Goal: Information Seeking & Learning: Compare options

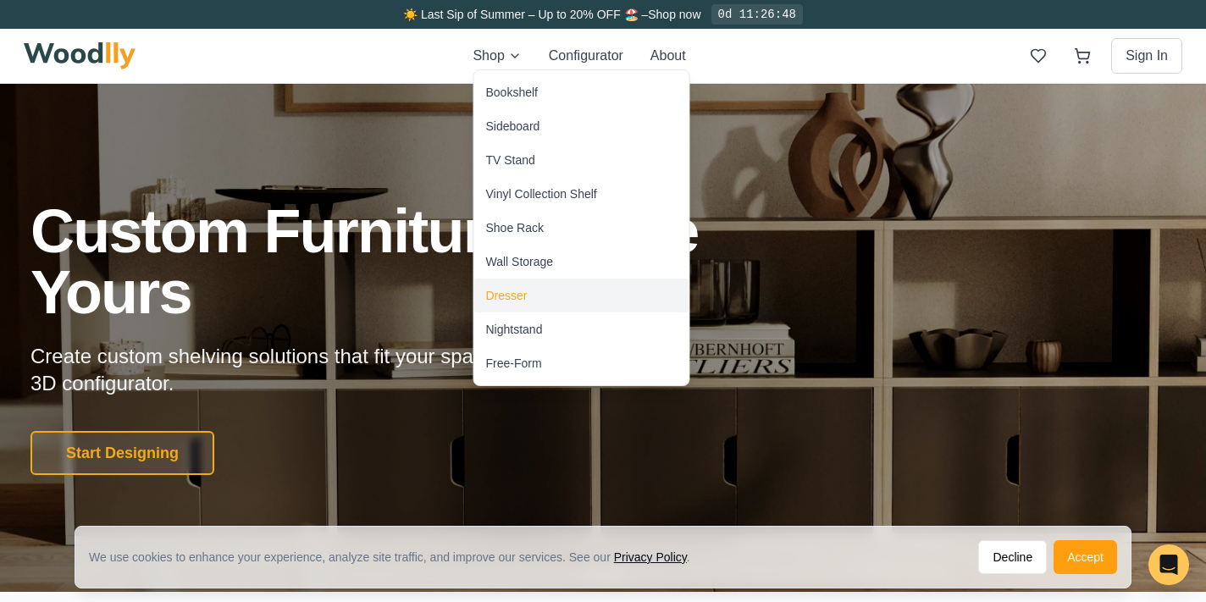
click at [510, 294] on div "Dresser" at bounding box center [506, 295] width 41 height 17
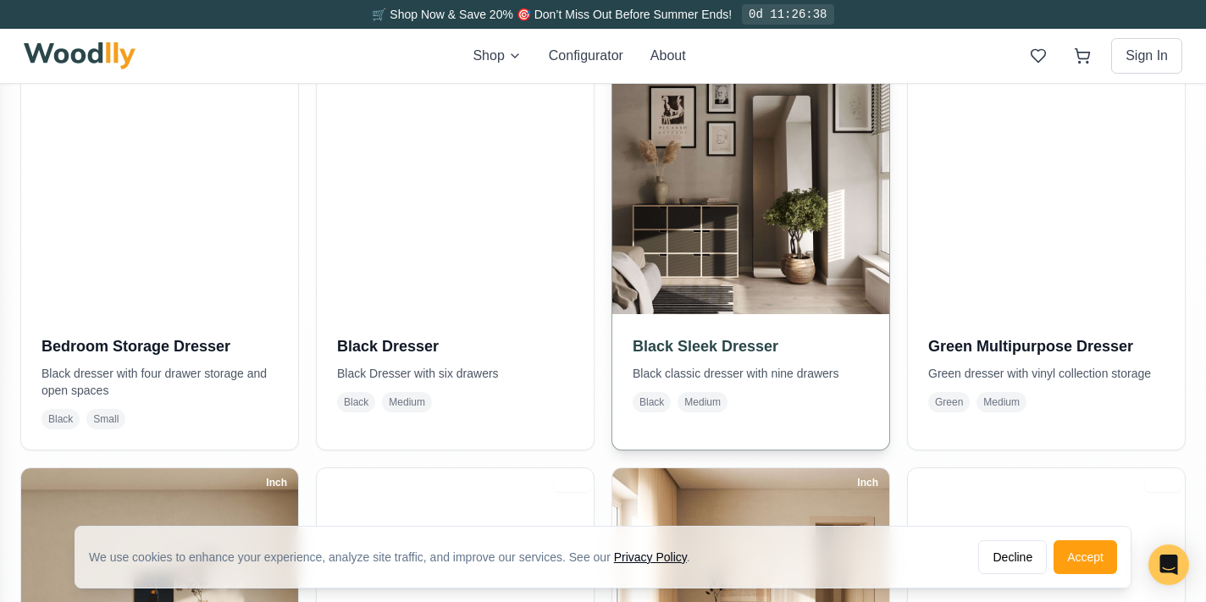
scroll to position [444, 0]
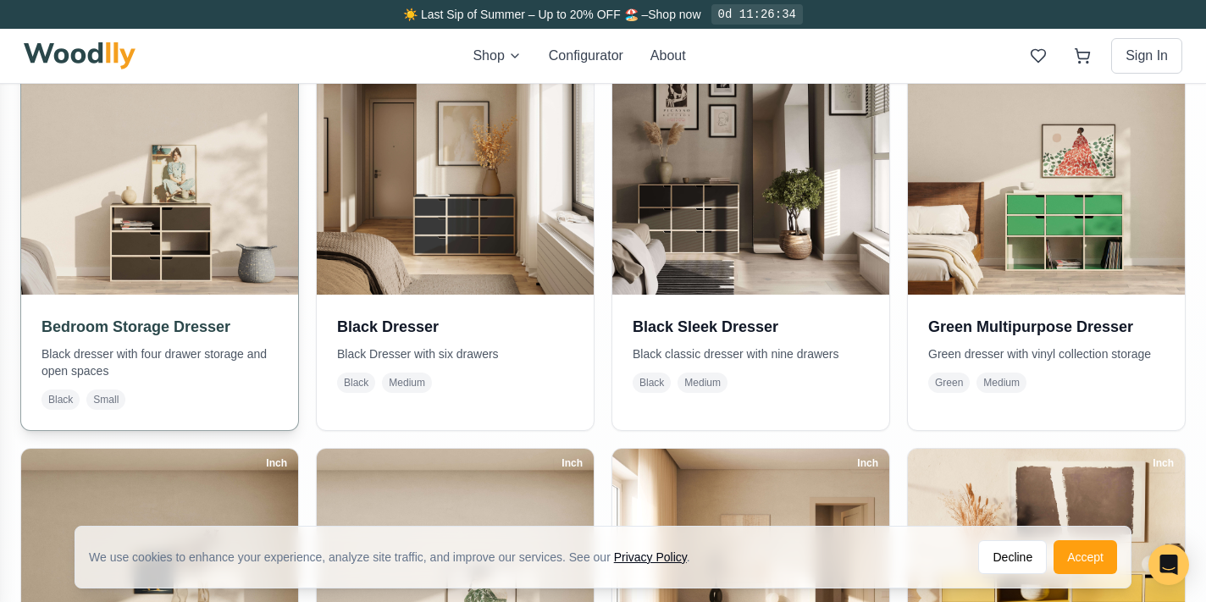
click at [123, 228] on img at bounding box center [159, 156] width 290 height 290
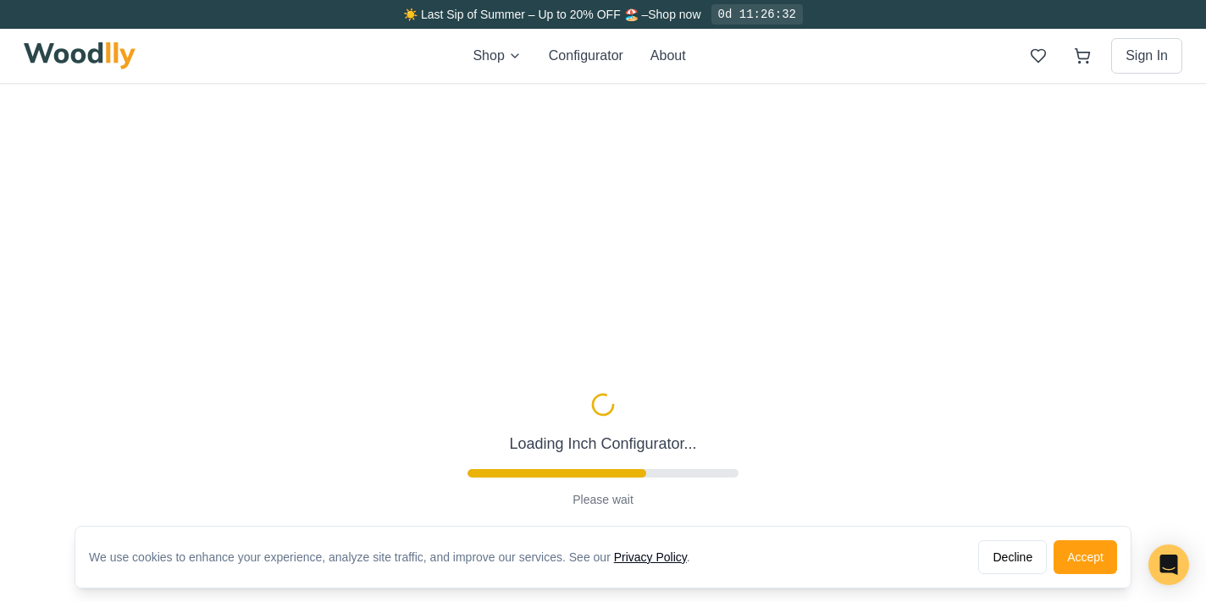
type input "36"
type input "3"
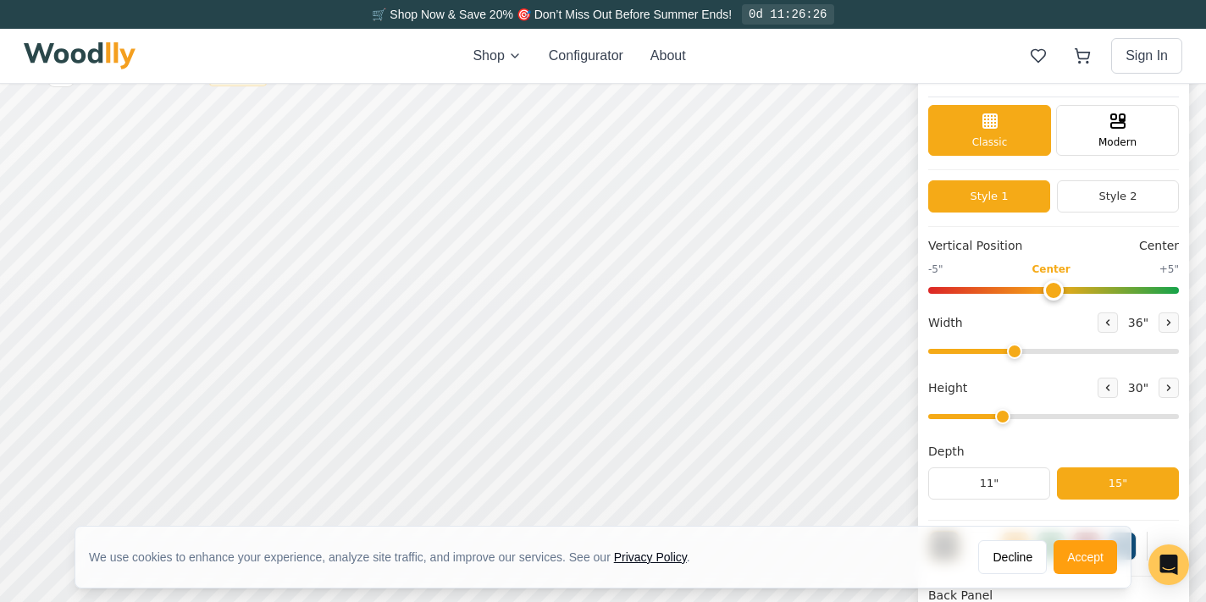
scroll to position [41, 0]
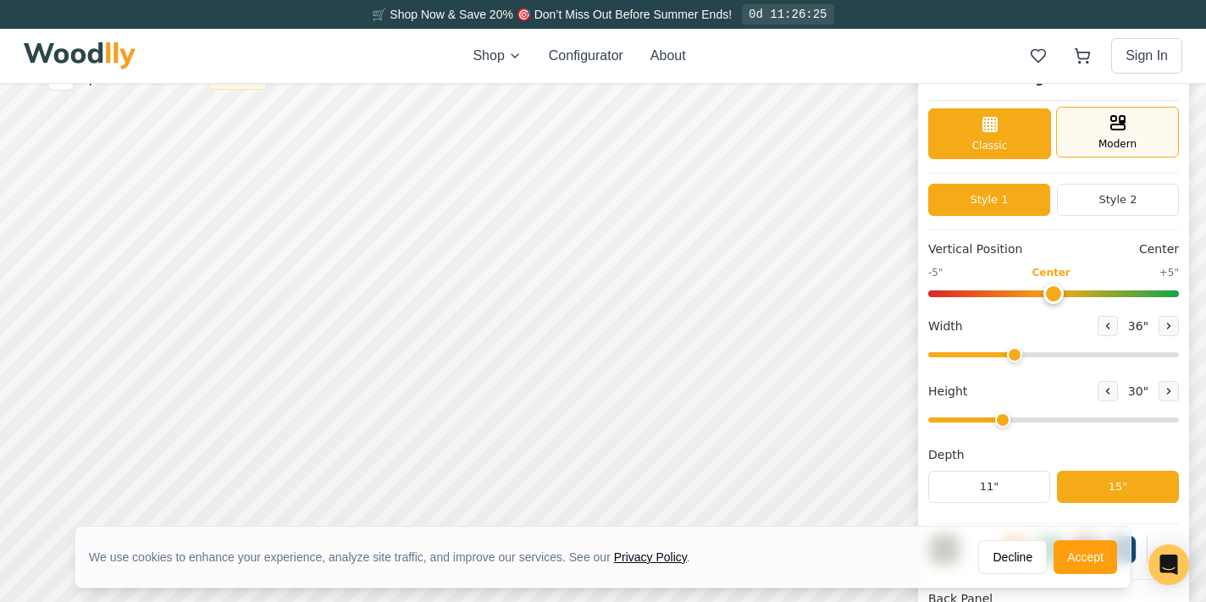
click at [1128, 127] on div "Modern" at bounding box center [1117, 132] width 123 height 51
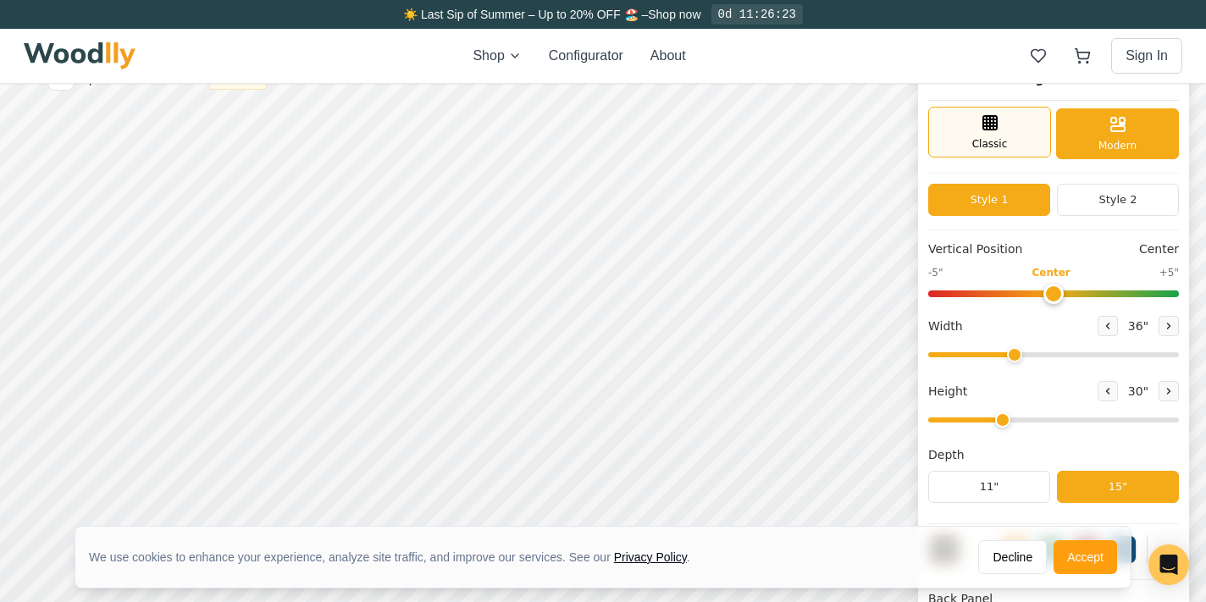
click at [1026, 146] on div "Classic" at bounding box center [989, 132] width 123 height 51
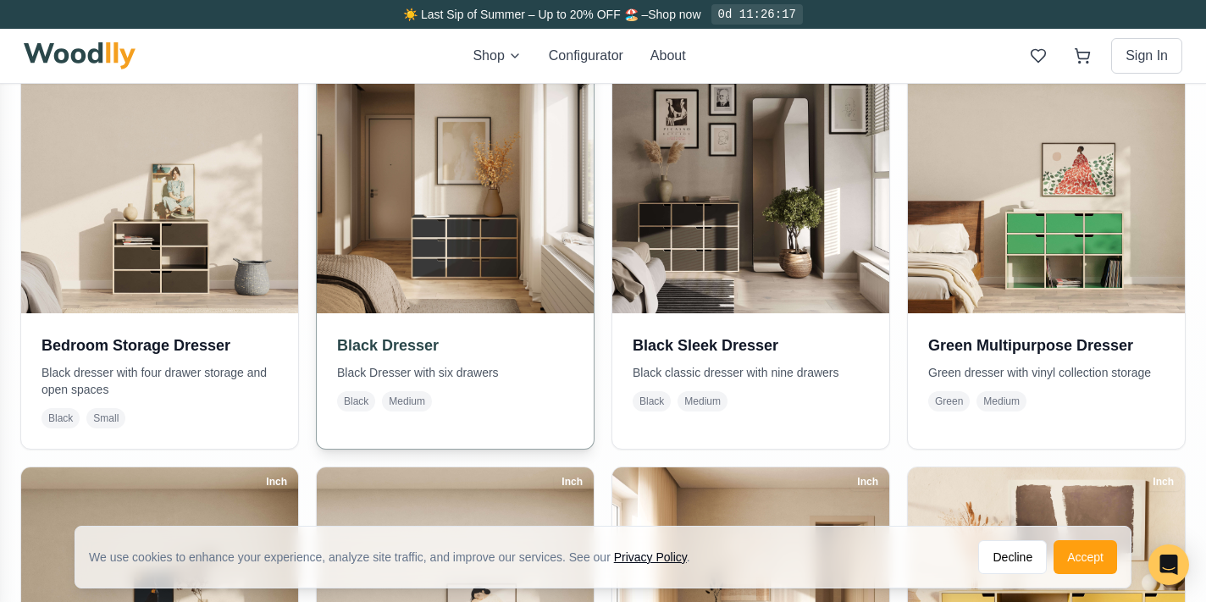
scroll to position [426, 0]
click at [536, 256] on img at bounding box center [455, 174] width 290 height 290
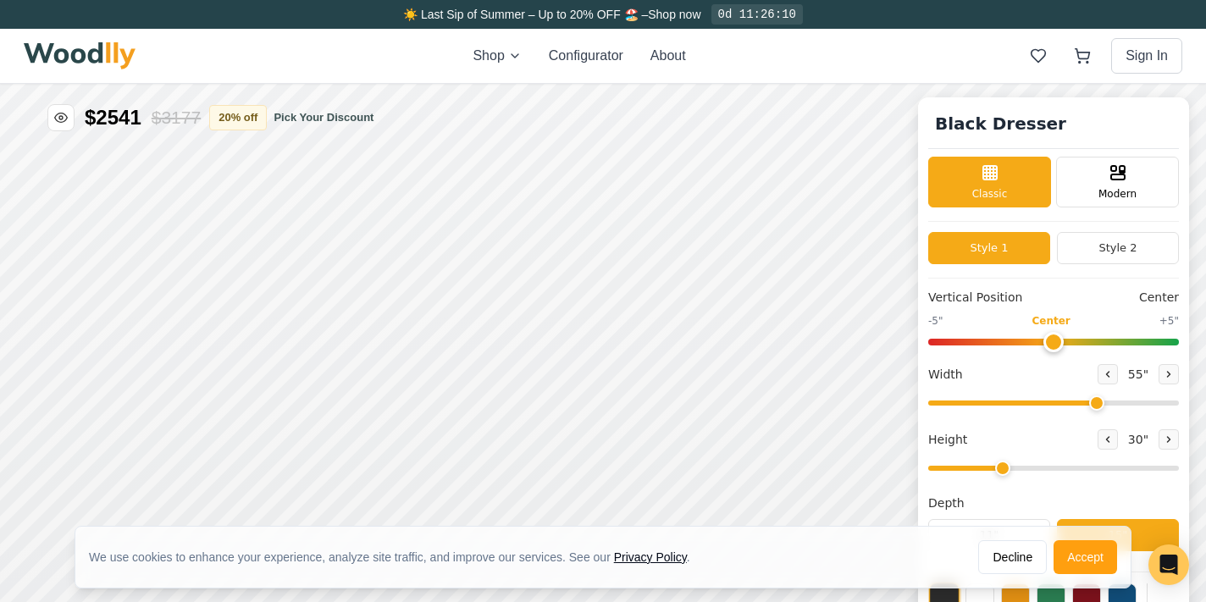
type input "55"
type input "3"
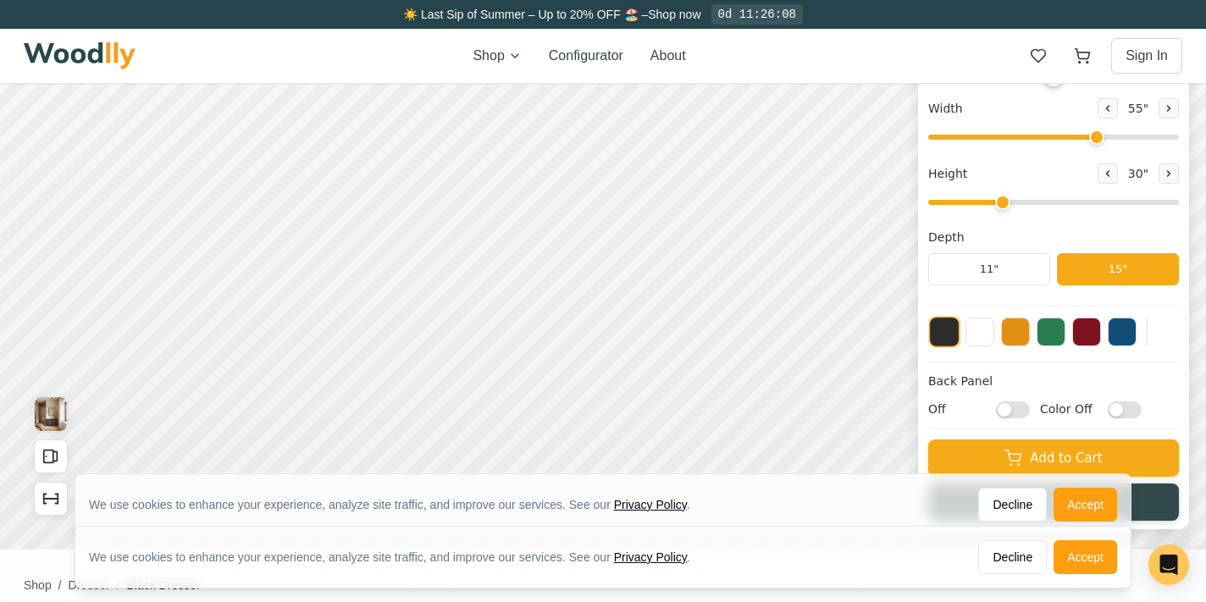
scroll to position [265, 0]
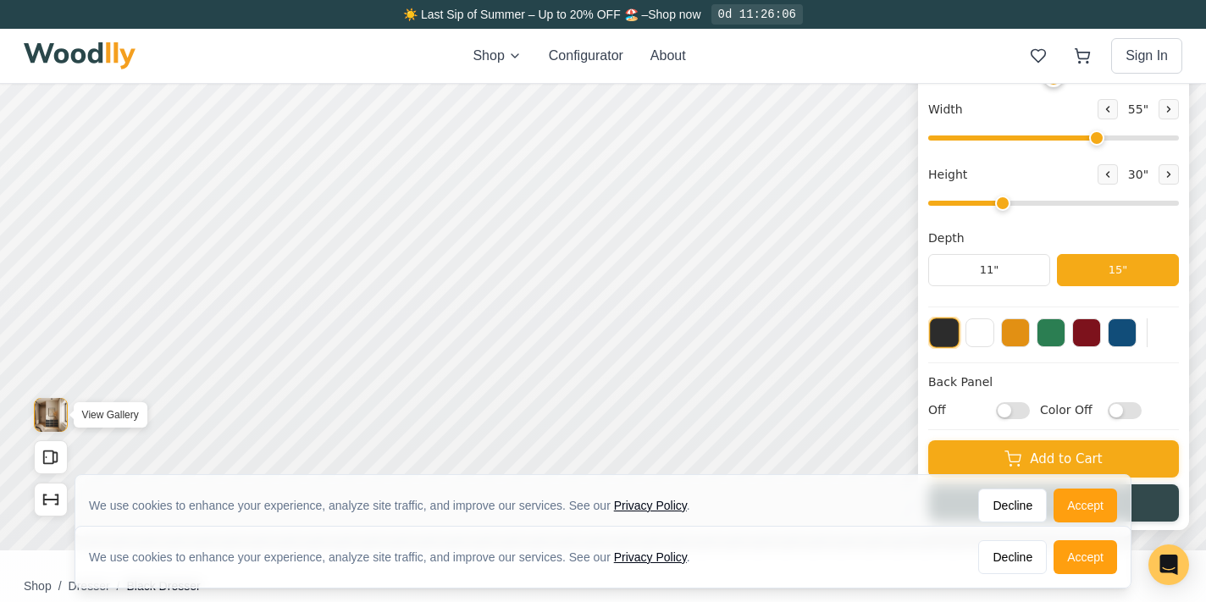
click at [59, 409] on img "View Gallery" at bounding box center [51, 415] width 32 height 34
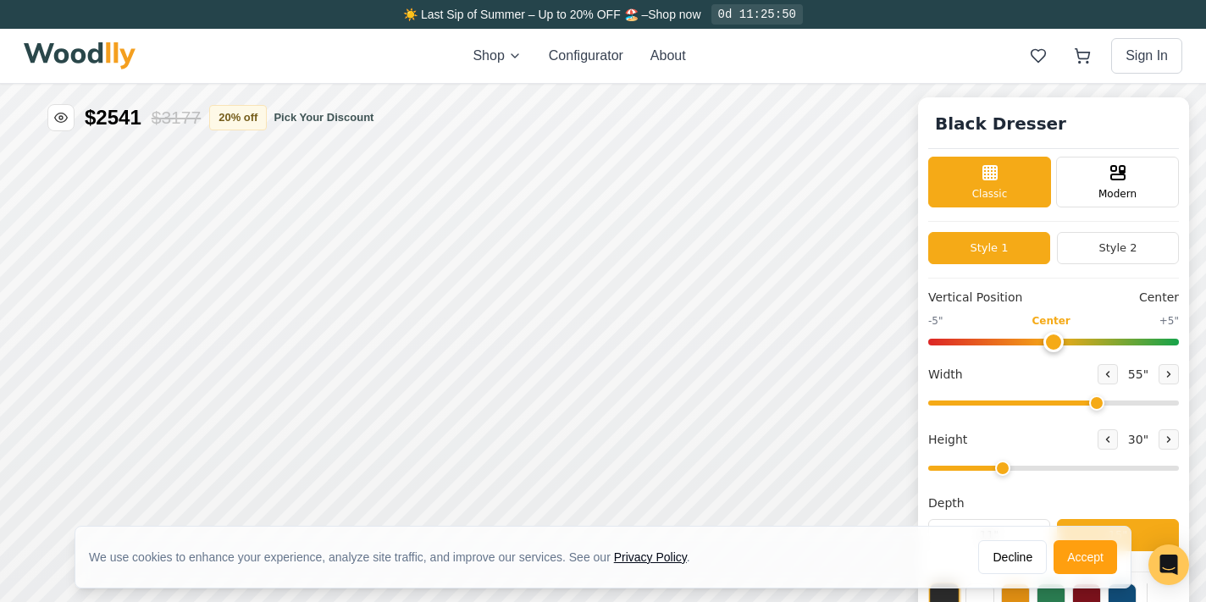
scroll to position [0, 0]
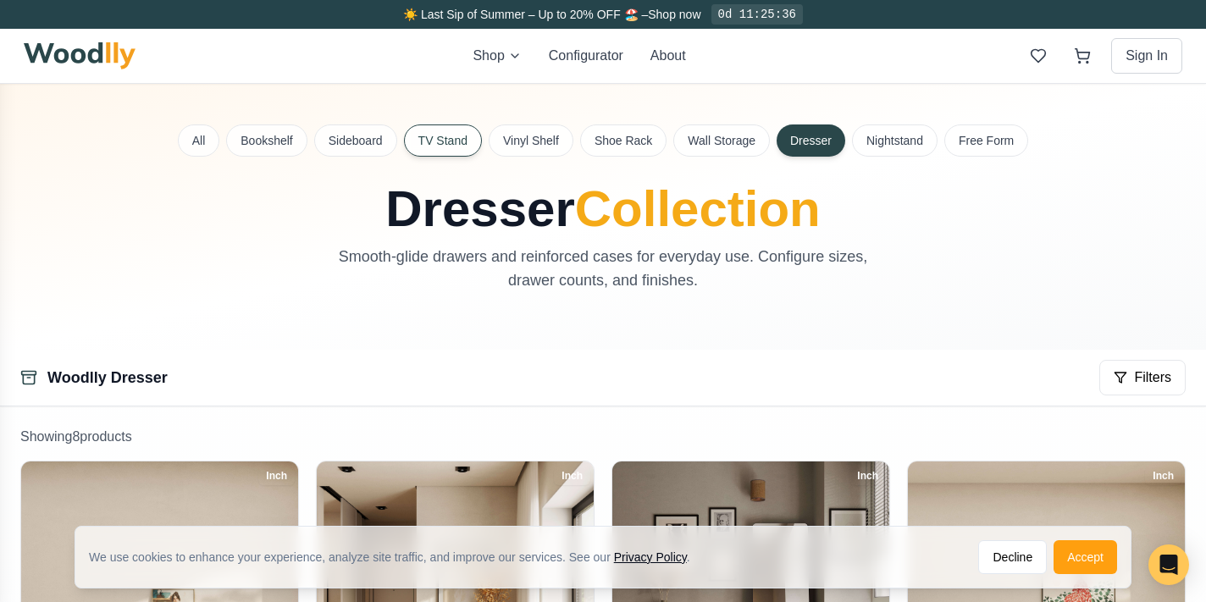
click at [444, 141] on button "TV Stand" at bounding box center [443, 140] width 78 height 32
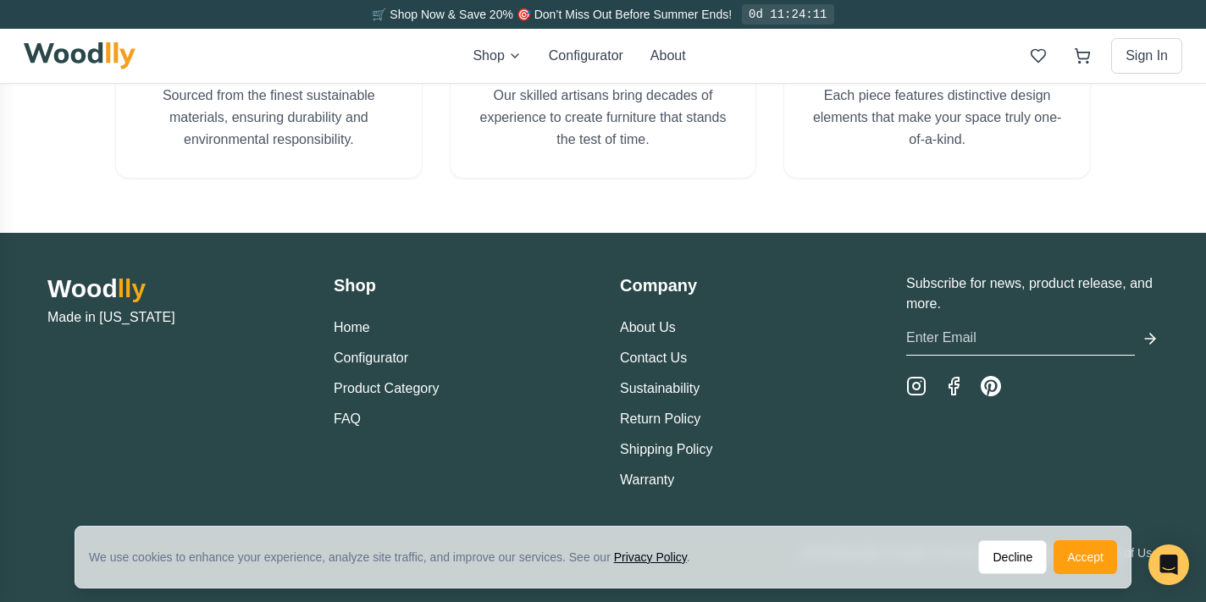
scroll to position [1656, 0]
click at [914, 389] on icon "Instagram" at bounding box center [916, 386] width 7 height 7
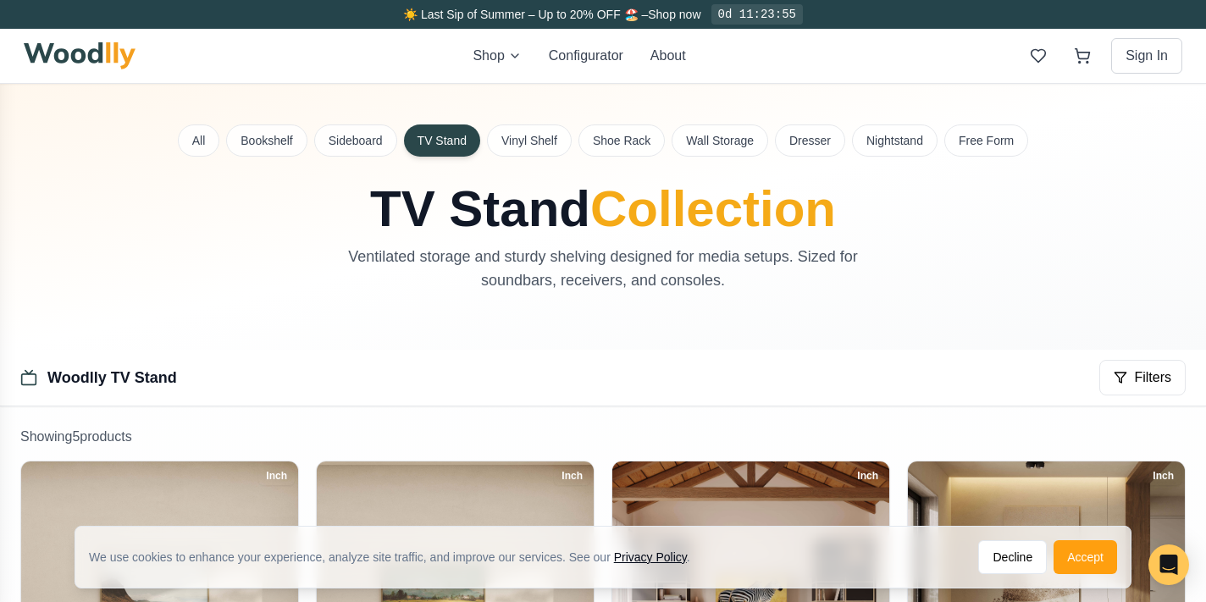
scroll to position [0, 0]
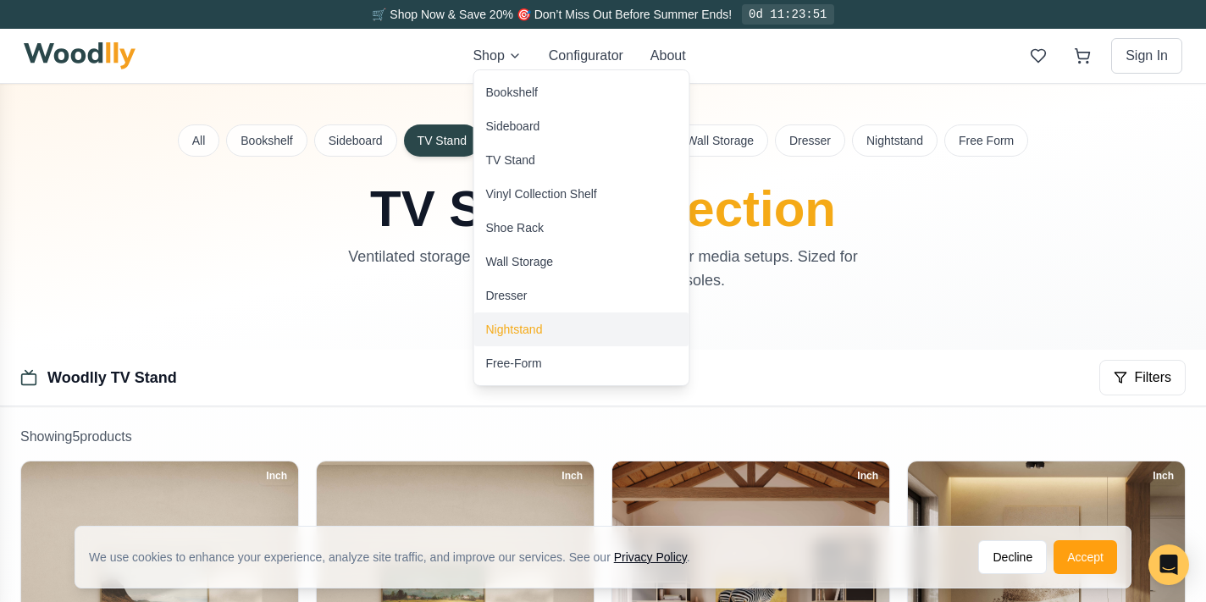
click at [506, 331] on div "Nightstand" at bounding box center [514, 329] width 57 height 17
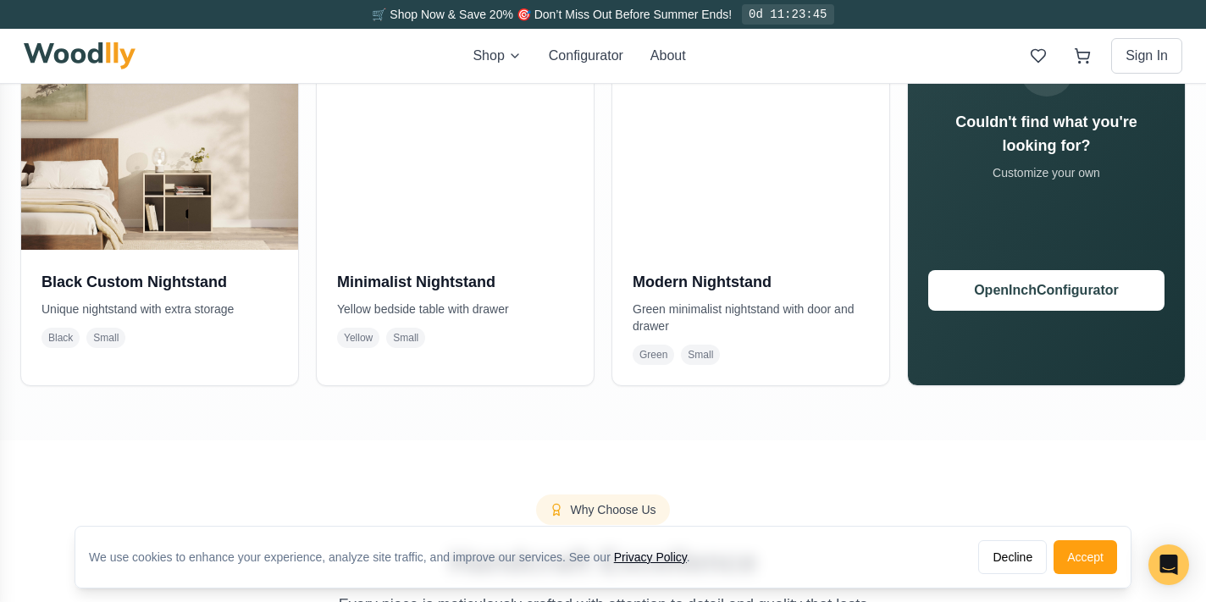
scroll to position [486, 0]
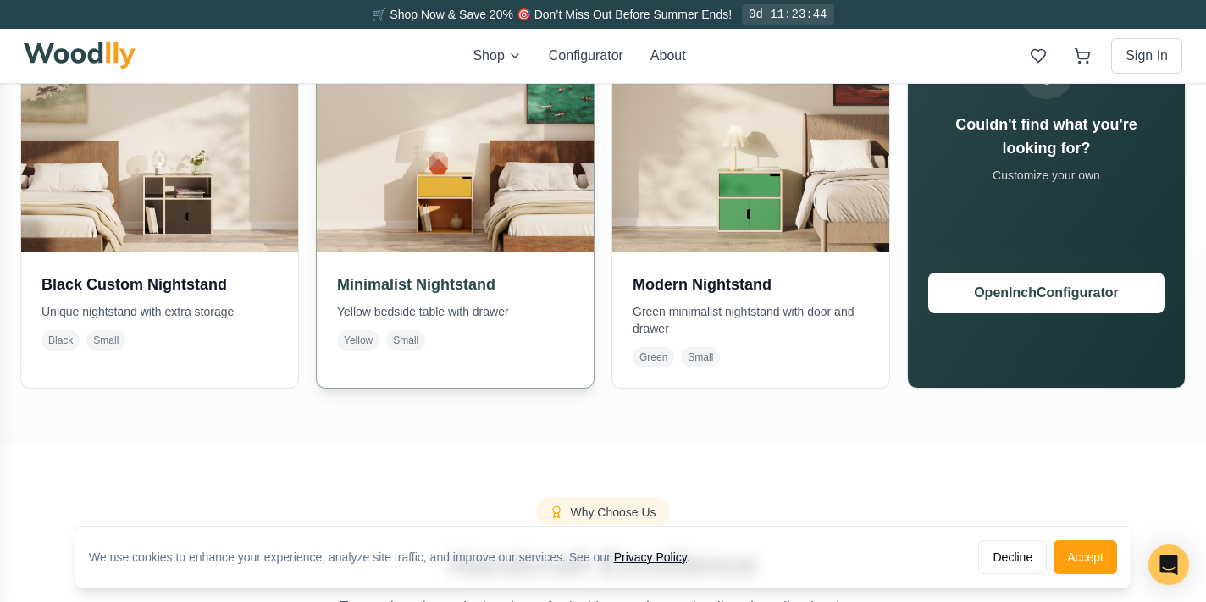
click at [457, 146] on img at bounding box center [455, 114] width 290 height 290
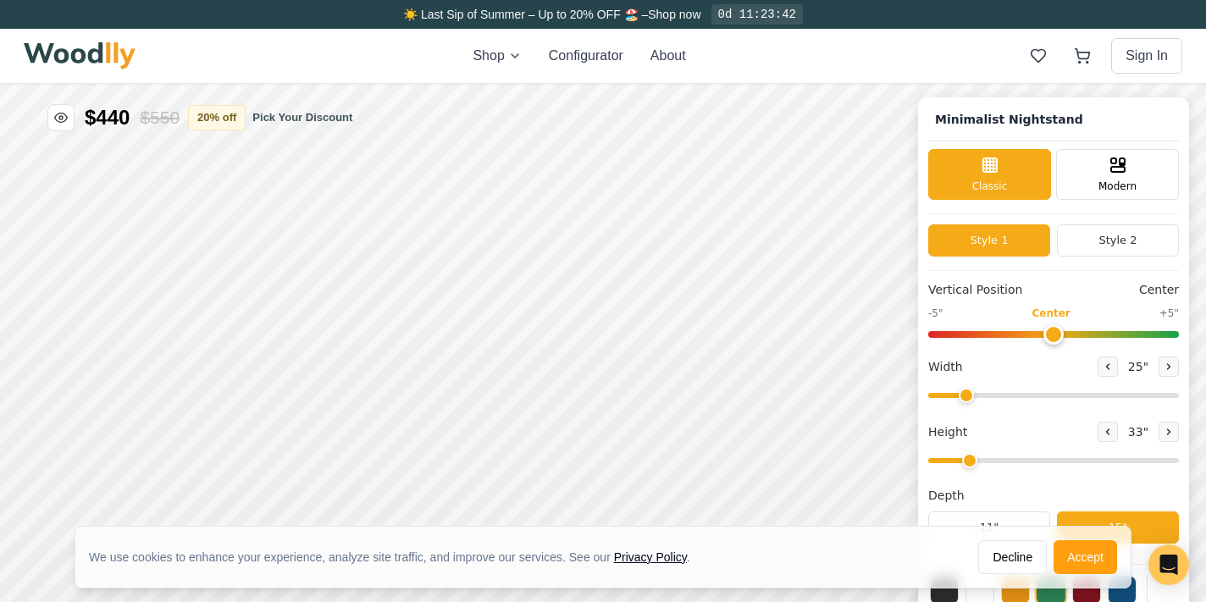
type input "25"
type input "2"
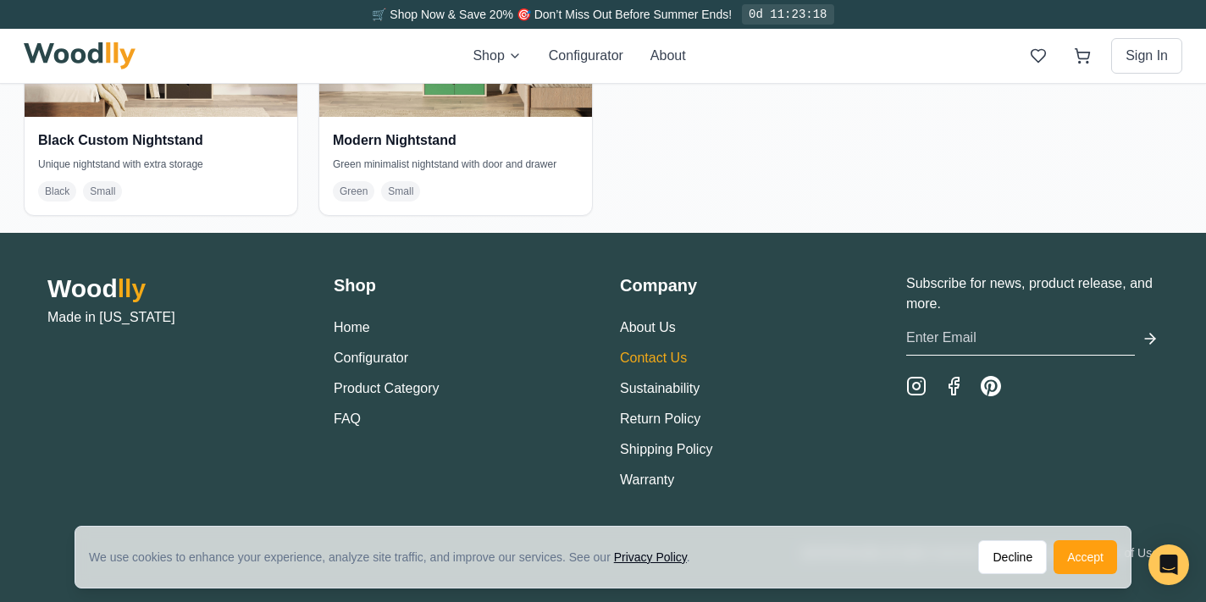
scroll to position [3450, 0]
click at [666, 330] on link "About Us" at bounding box center [648, 327] width 56 height 14
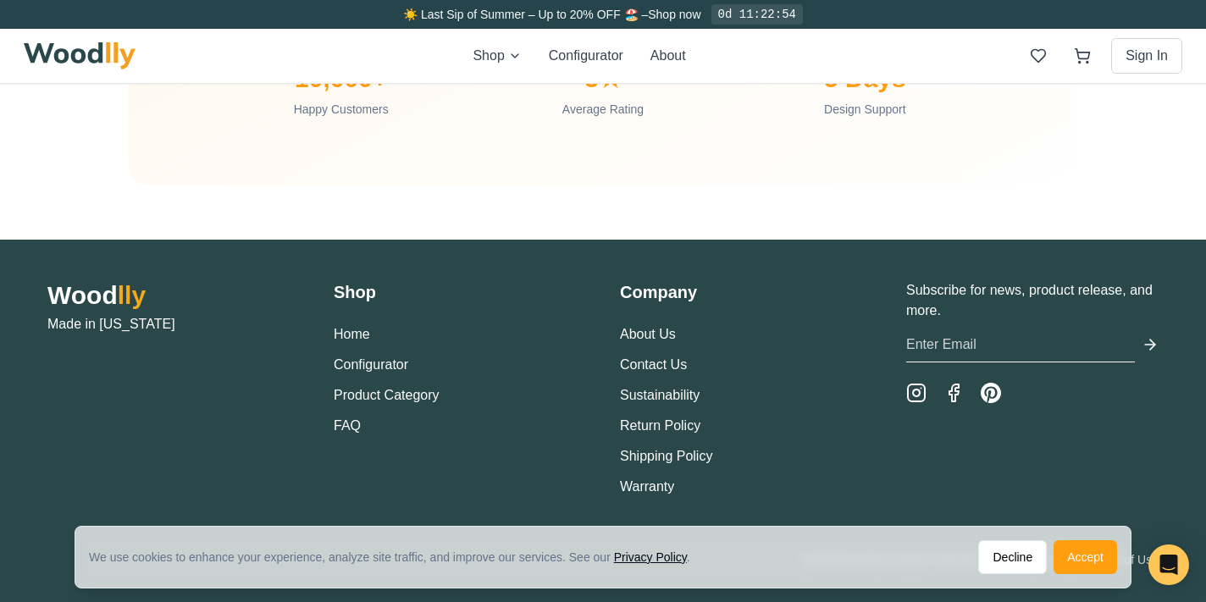
scroll to position [5753, 0]
